Goal: Information Seeking & Learning: Check status

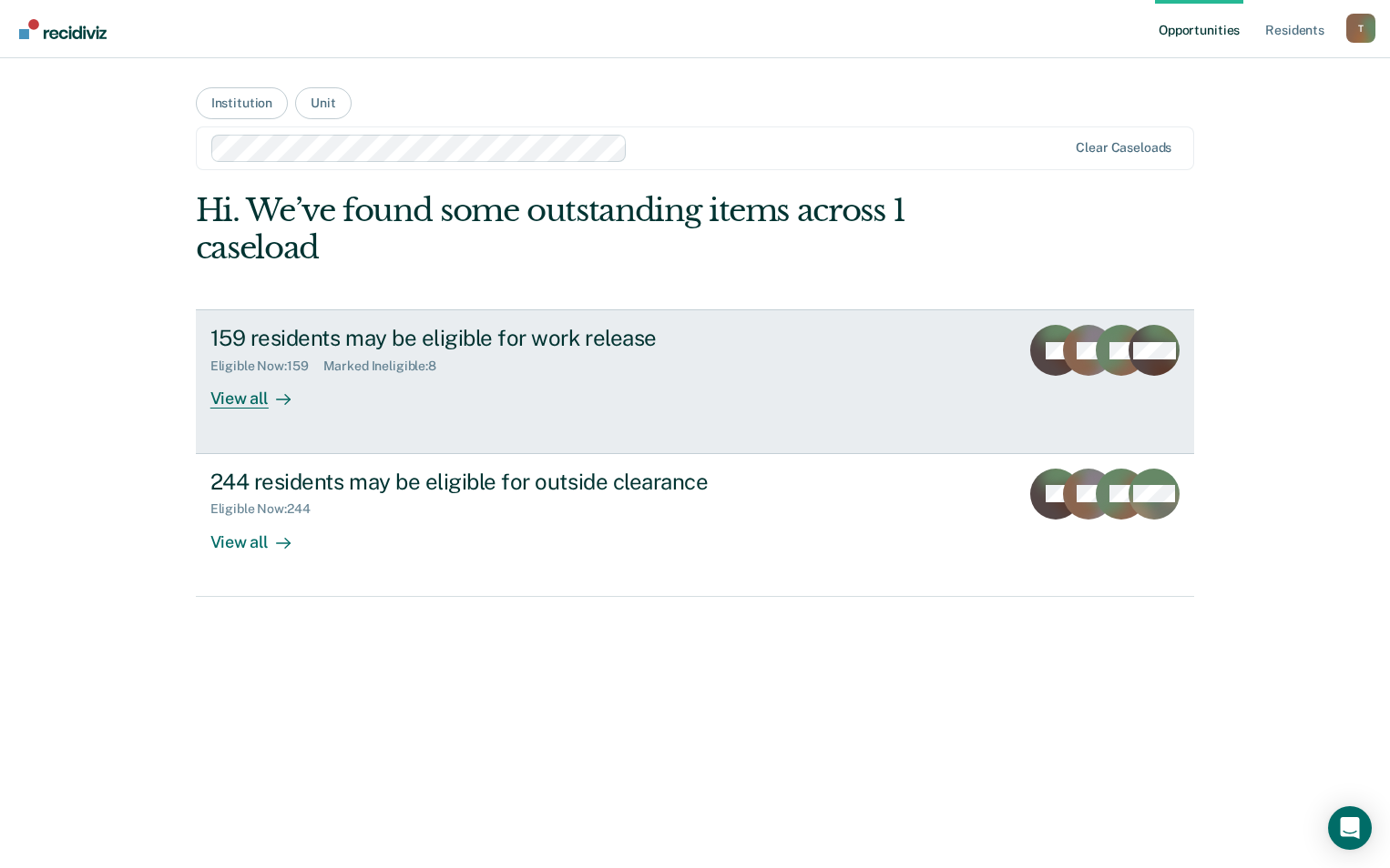
click at [245, 396] on div "View all" at bounding box center [260, 391] width 102 height 35
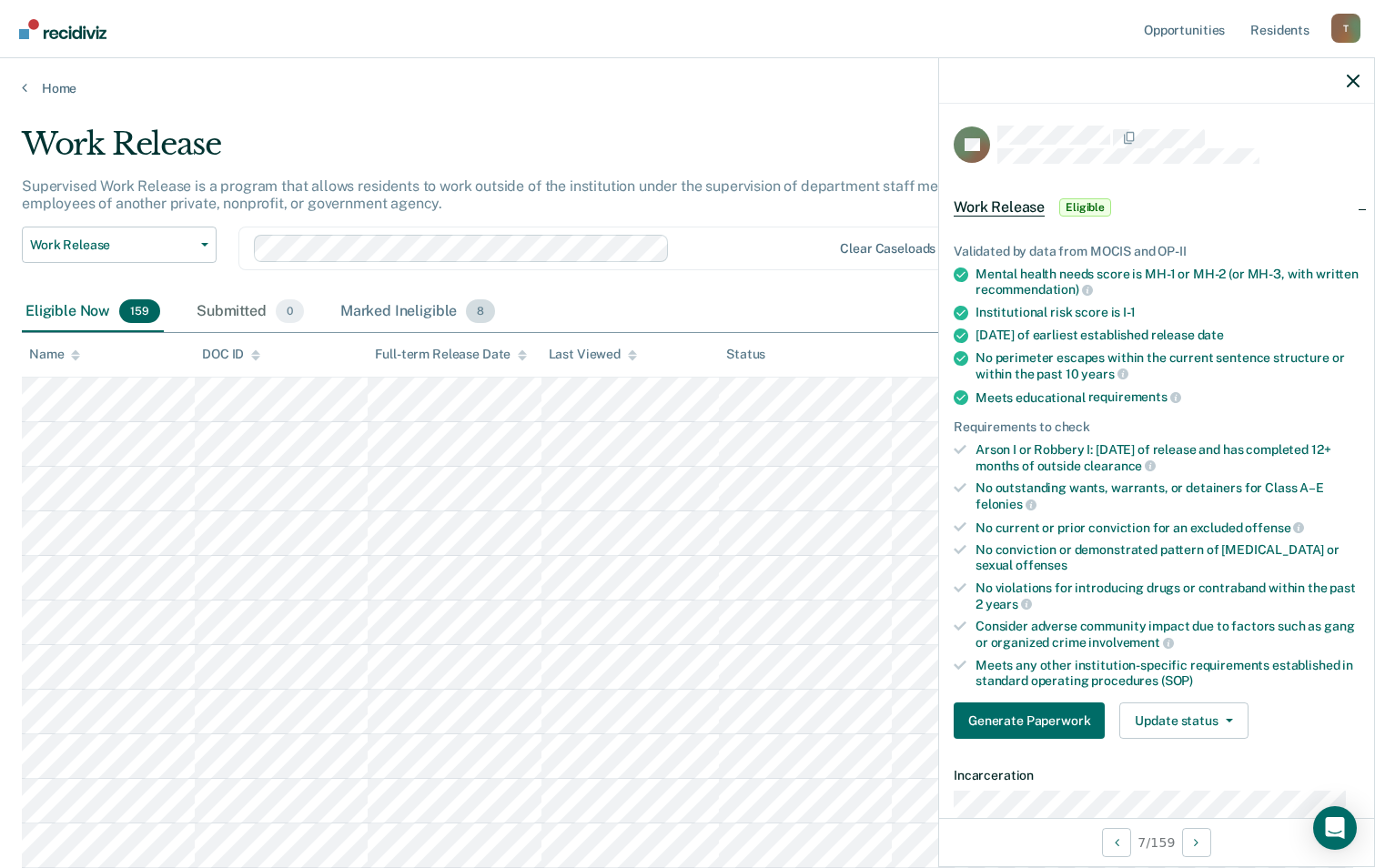
click at [424, 303] on div "Marked Ineligible 8" at bounding box center [419, 312] width 163 height 40
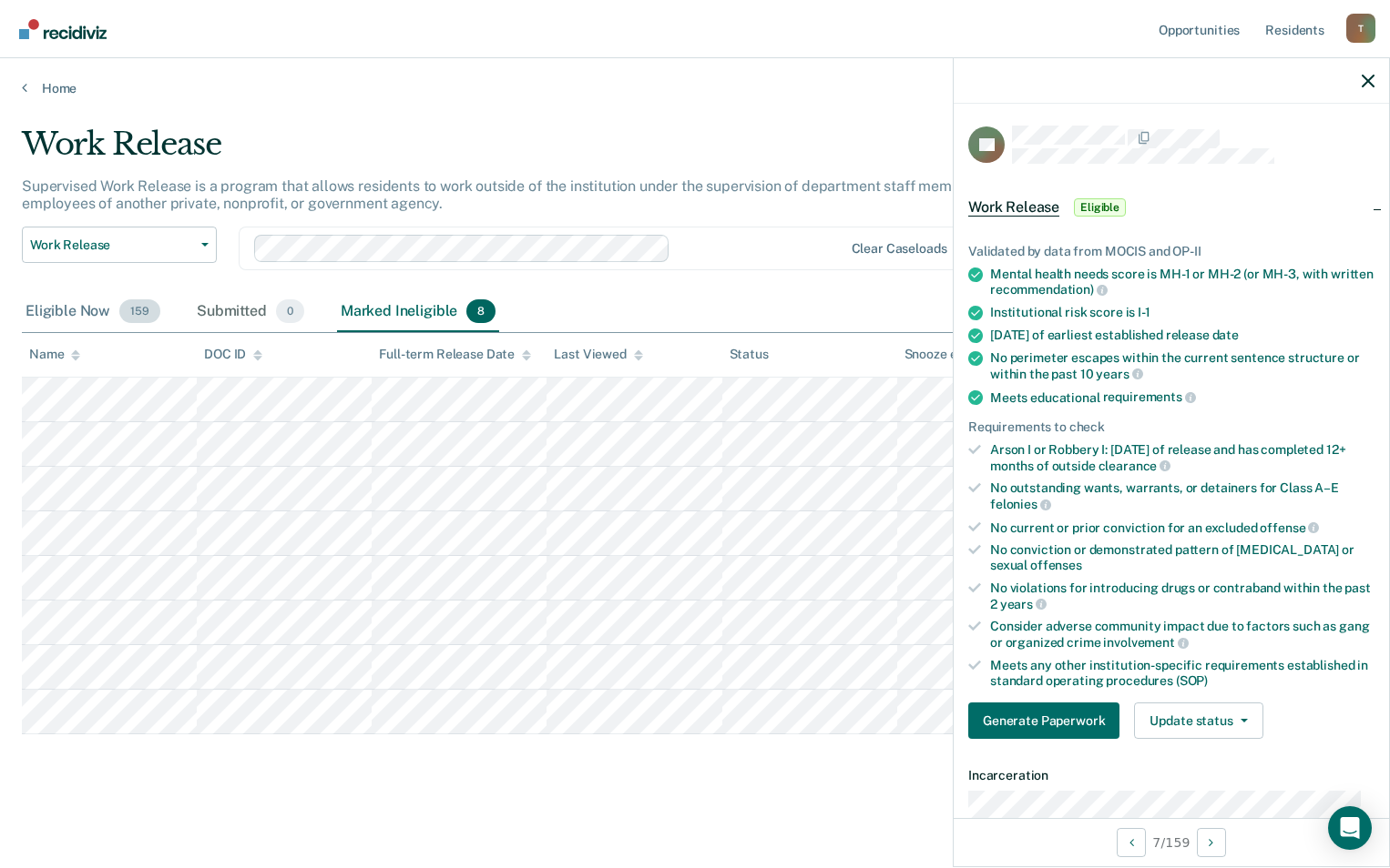
click at [64, 311] on div "Eligible Now 159" at bounding box center [93, 312] width 143 height 40
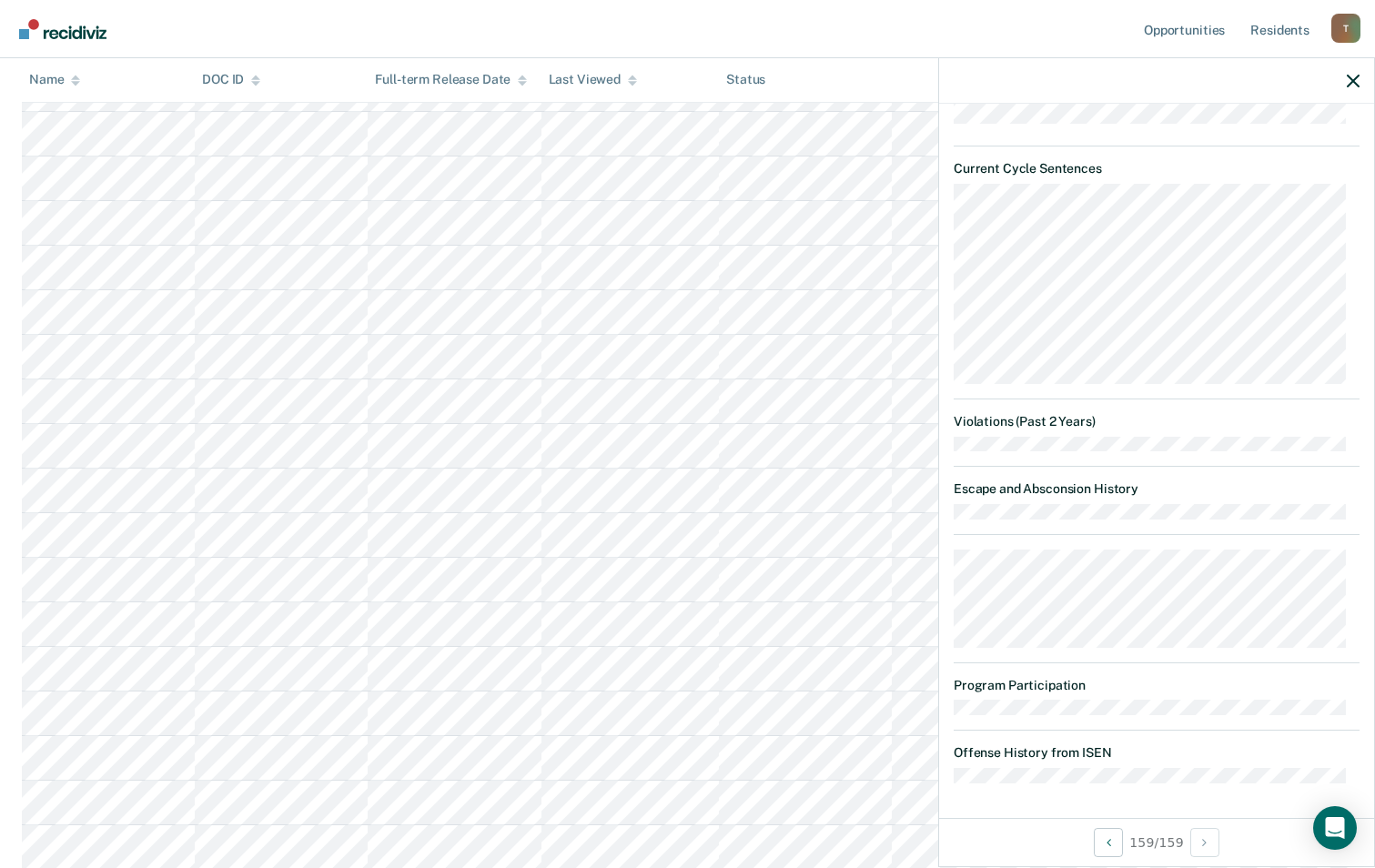
scroll to position [126, 0]
